Goal: Information Seeking & Learning: Find specific fact

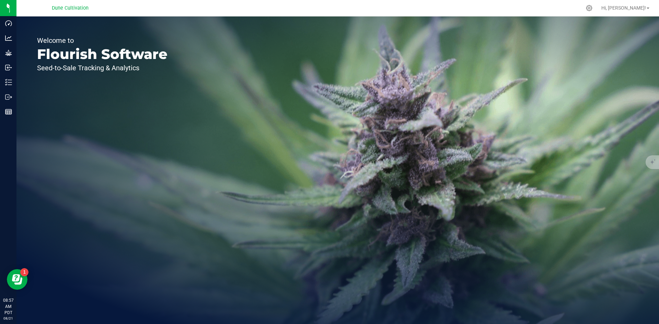
click at [18, 87] on div "Welcome to Flourish Software Seed-to-Sale Tracking & Analytics" at bounding box center [102, 170] width 172 height 308
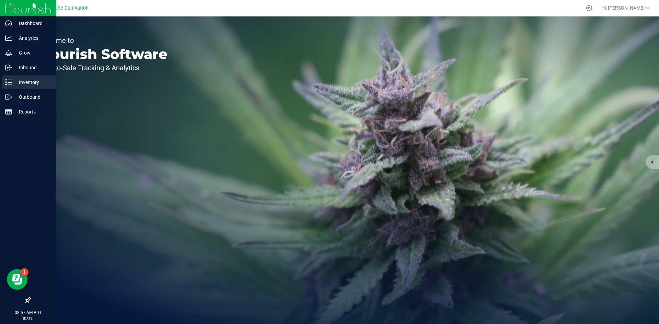
click at [7, 83] on icon at bounding box center [8, 82] width 7 height 7
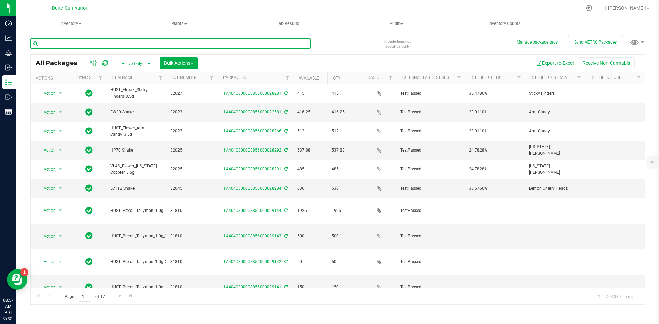
click at [81, 45] on input "text" at bounding box center [170, 43] width 280 height 10
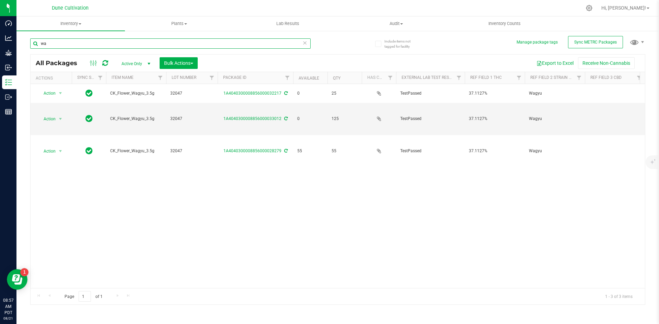
type input "w"
type input "m"
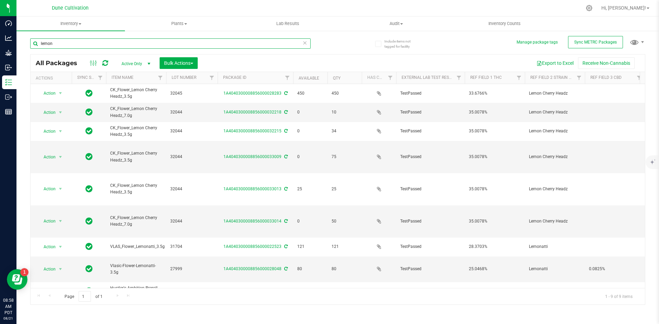
type input "lemon"
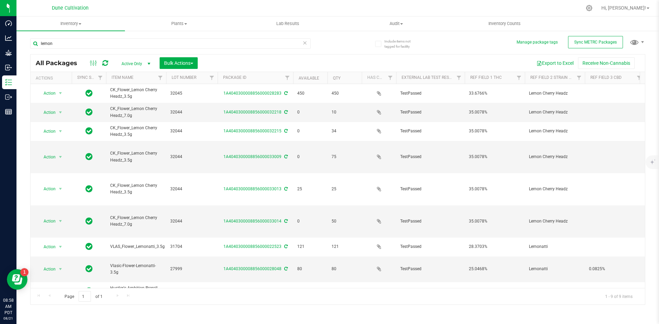
click at [136, 64] on span "Active Only" at bounding box center [135, 64] width 38 height 10
click at [135, 107] on li "All" at bounding box center [134, 105] width 37 height 10
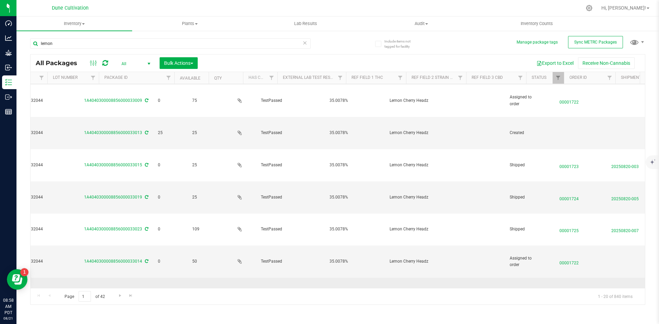
scroll to position [0, 140]
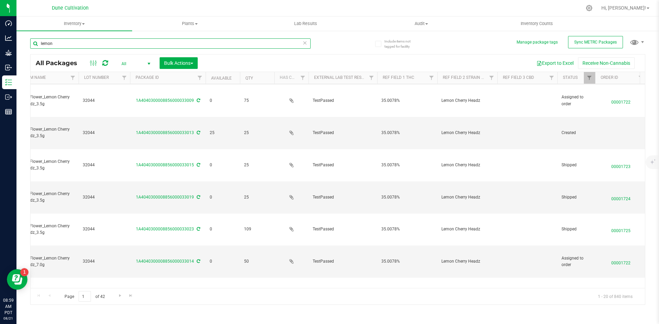
drag, startPoint x: 69, startPoint y: 46, endPoint x: 19, endPoint y: 41, distance: 50.3
click at [19, 41] on div "Include items not tagged for facility Manage package tags Sync METRC Packages l…" at bounding box center [337, 134] width 643 height 209
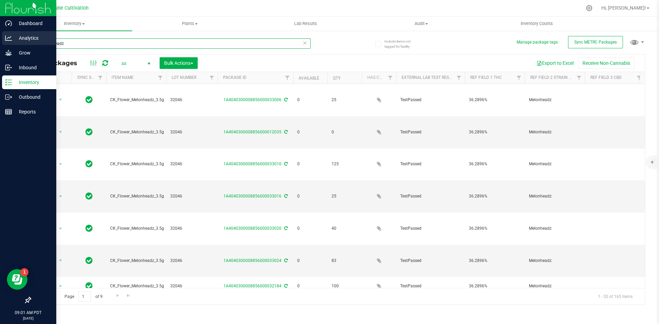
drag, startPoint x: 93, startPoint y: 48, endPoint x: 16, endPoint y: 38, distance: 77.6
click at [16, 38] on div "Dashboard Analytics Grow Inbound Inventory Outbound Reports 09:01 AM PDT [DATE]…" at bounding box center [329, 162] width 659 height 324
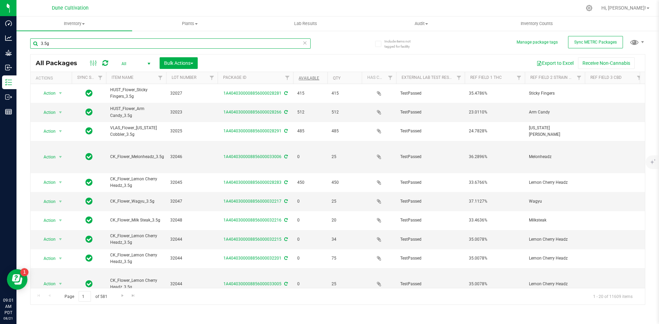
type input "3.5g"
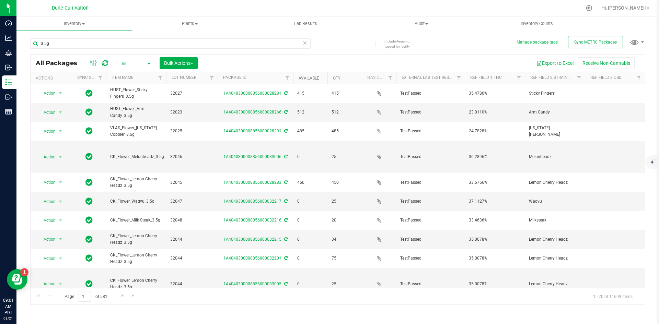
click at [308, 78] on link "Available" at bounding box center [309, 78] width 21 height 5
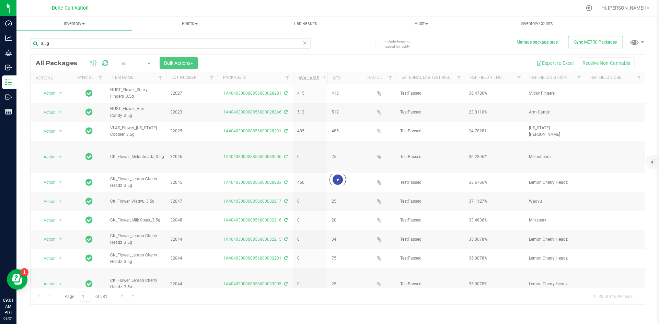
click at [308, 78] on div at bounding box center [338, 180] width 614 height 250
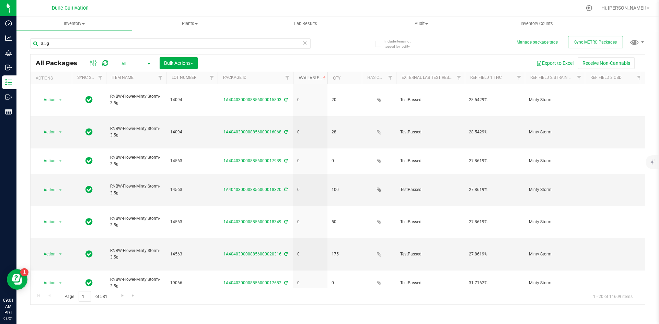
click at [308, 78] on link "Available" at bounding box center [313, 78] width 28 height 5
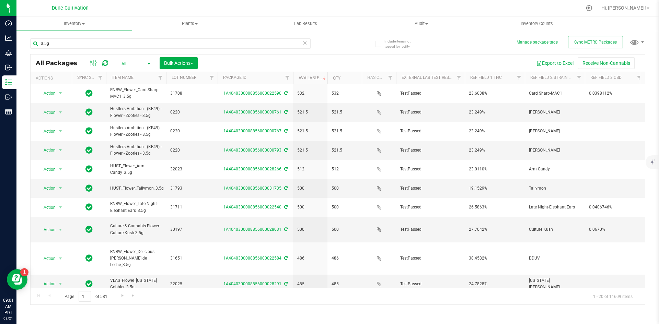
click at [135, 64] on span "All" at bounding box center [135, 64] width 38 height 10
click at [129, 75] on li "Active Only" at bounding box center [134, 75] width 37 height 10
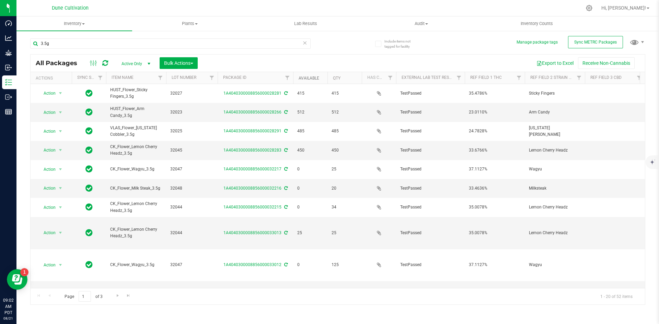
click at [315, 79] on link "Available" at bounding box center [309, 78] width 21 height 5
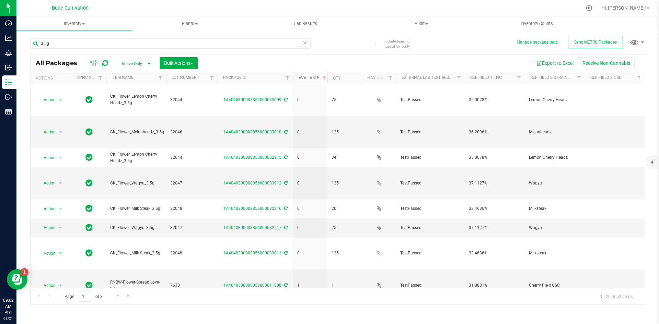
click at [315, 79] on link "Available" at bounding box center [313, 78] width 28 height 5
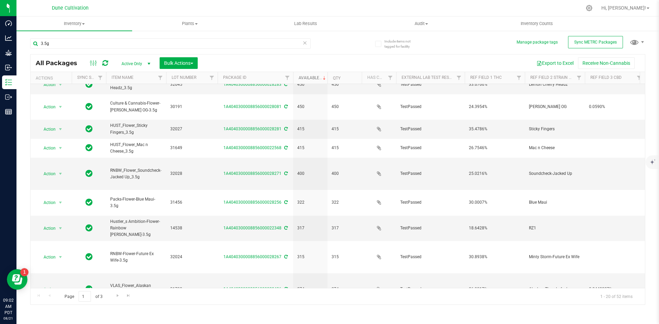
scroll to position [181, 0]
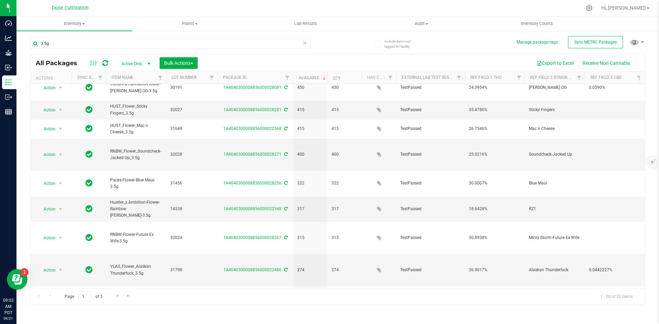
click at [204, 9] on div at bounding box center [352, 7] width 459 height 13
click at [636, 7] on span "Hi, [PERSON_NAME]!" at bounding box center [623, 7] width 45 height 5
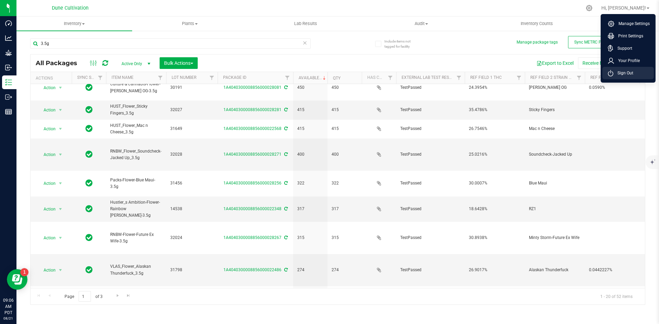
click at [623, 70] on span "Sign Out" at bounding box center [623, 73] width 20 height 7
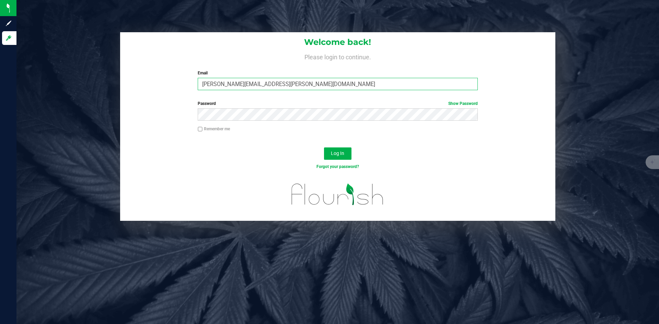
click at [368, 82] on input "[PERSON_NAME][EMAIL_ADDRESS][PERSON_NAME][DOMAIN_NAME]" at bounding box center [338, 84] width 280 height 12
click at [232, 84] on input "[PERSON_NAME][EMAIL_ADDRESS][PERSON_NAME][DOMAIN_NAME]" at bounding box center [338, 84] width 280 height 12
type input "[PERSON_NAME][DOMAIN_NAME][EMAIL_ADDRESS][PERSON_NAME][DOMAIN_NAME]"
click at [324, 148] on button "Log In" at bounding box center [337, 154] width 27 height 12
